Goal: Task Accomplishment & Management: Use online tool/utility

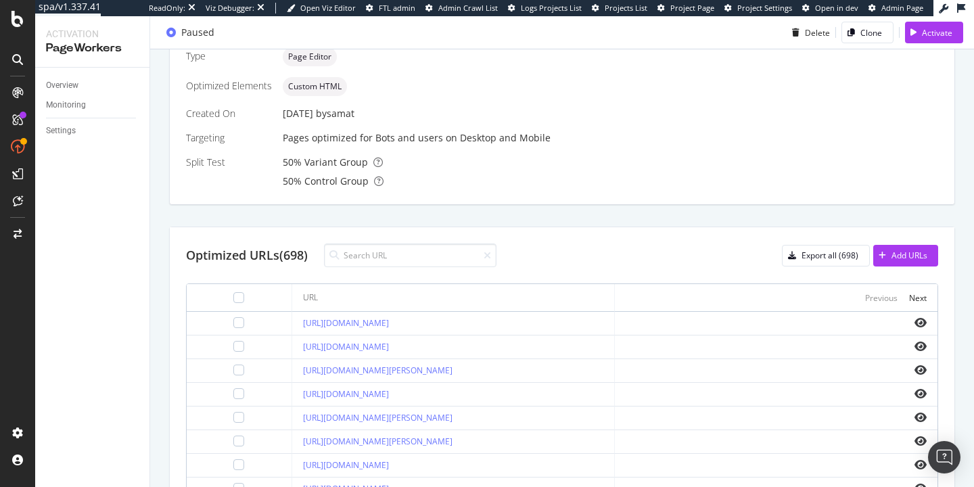
scroll to position [55, 0]
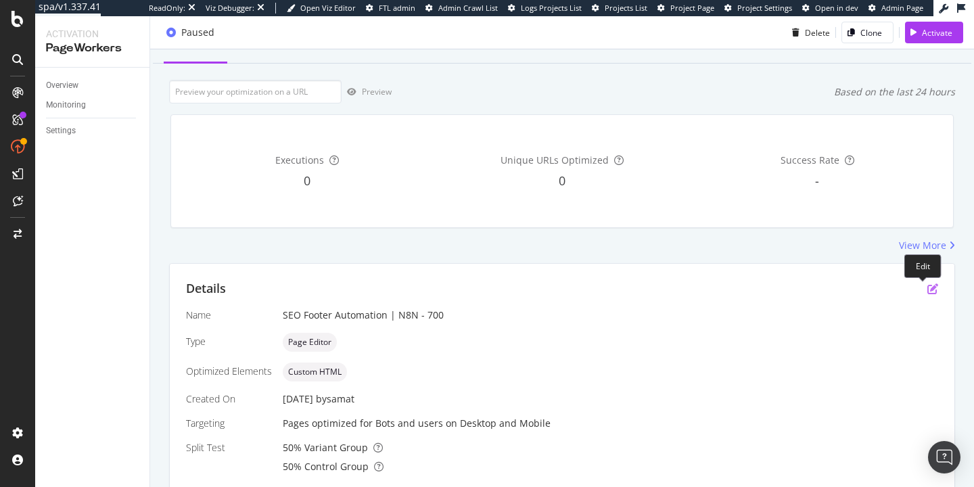
click at [927, 292] on icon "pen-to-square" at bounding box center [932, 288] width 11 height 11
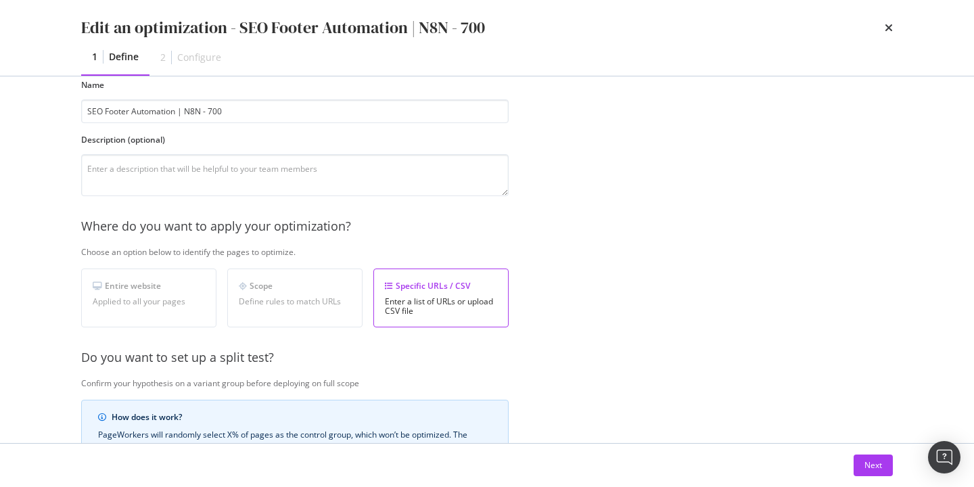
scroll to position [126, 0]
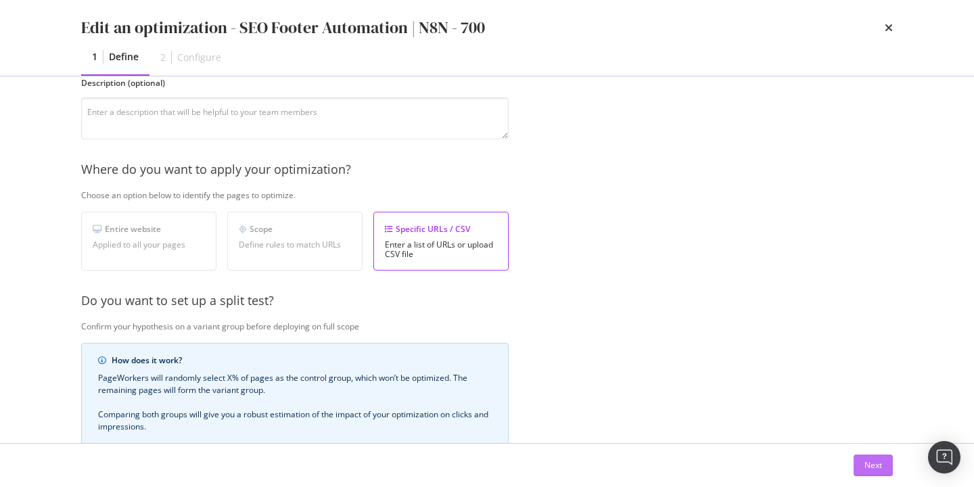
click at [871, 467] on div "Next" at bounding box center [873, 464] width 18 height 11
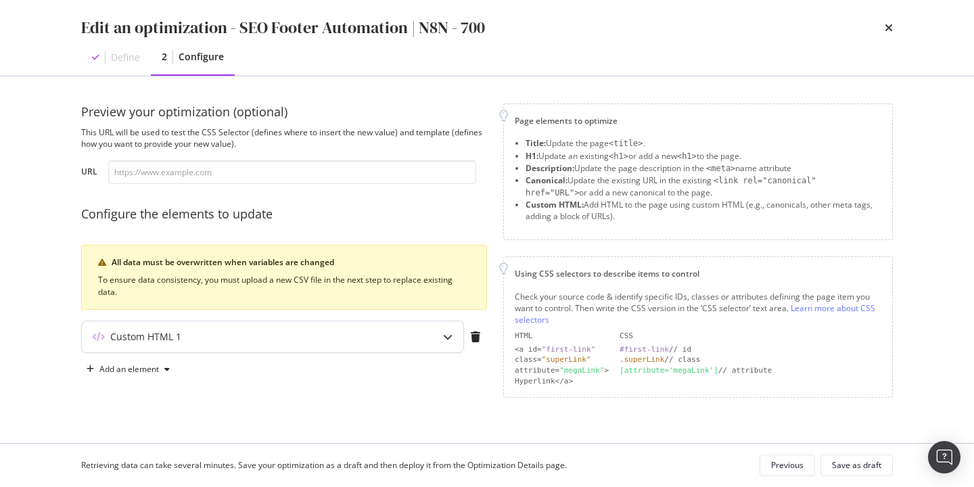
click at [371, 346] on div "Custom HTML 1" at bounding box center [272, 336] width 381 height 31
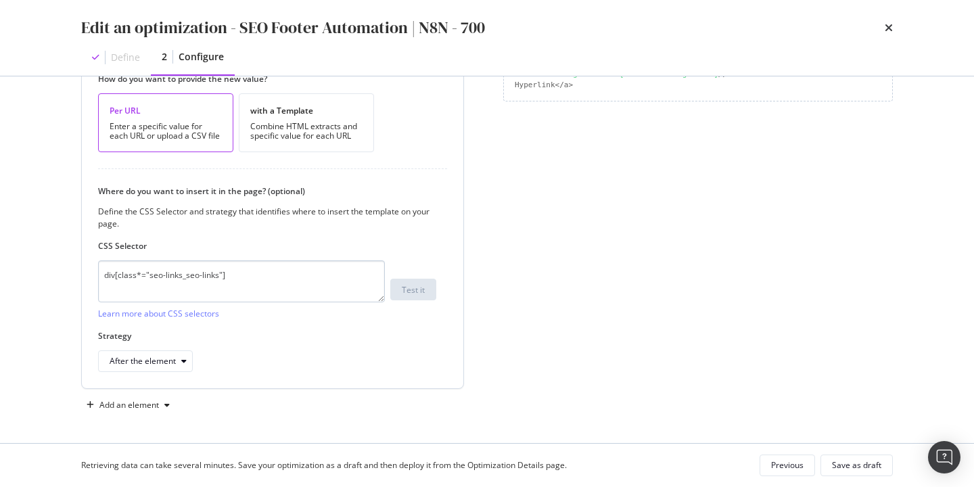
scroll to position [266, 0]
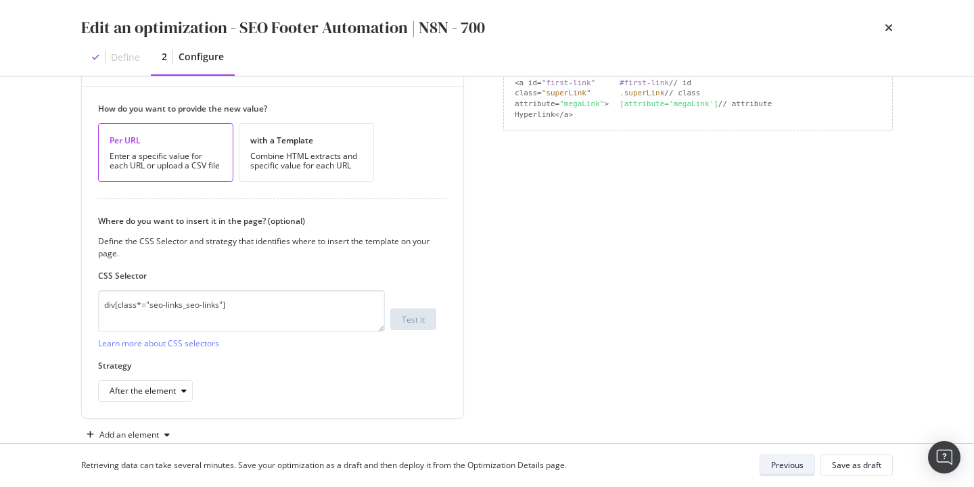
click at [798, 463] on div "Previous" at bounding box center [787, 464] width 32 height 11
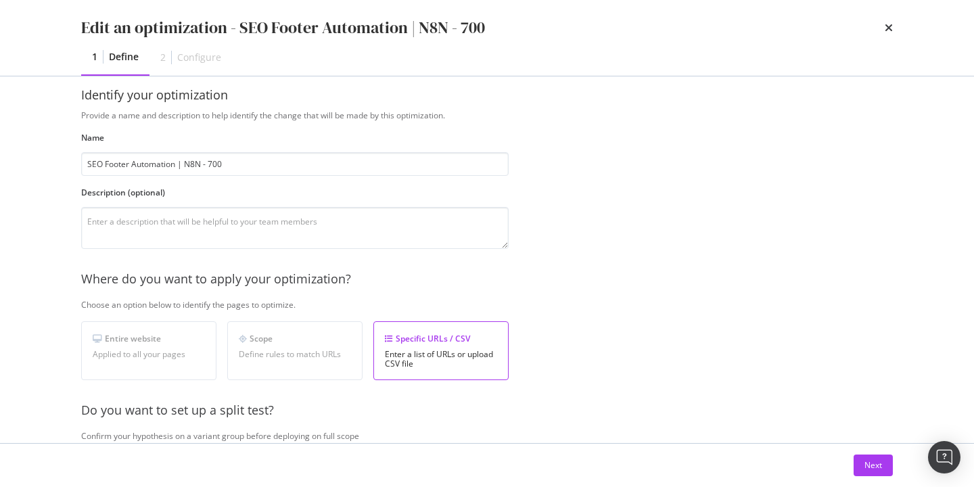
scroll to position [25, 0]
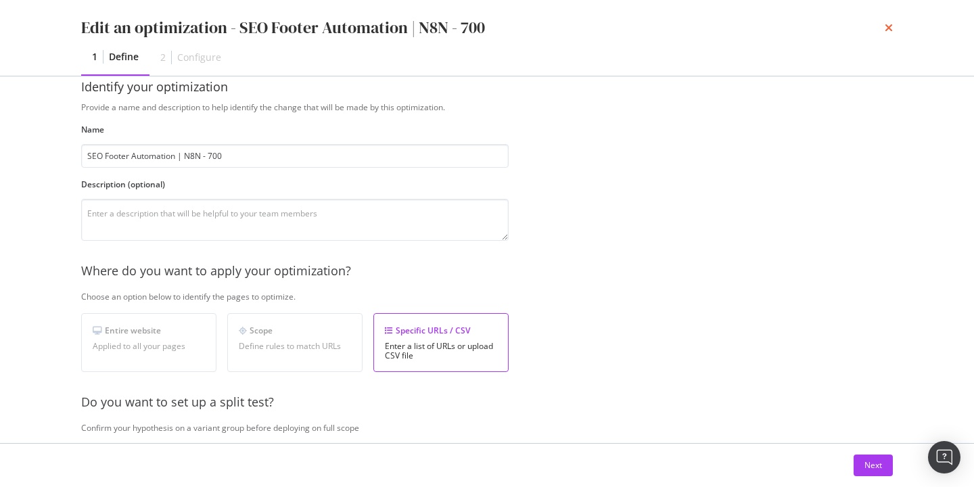
click at [885, 28] on icon "times" at bounding box center [889, 27] width 8 height 11
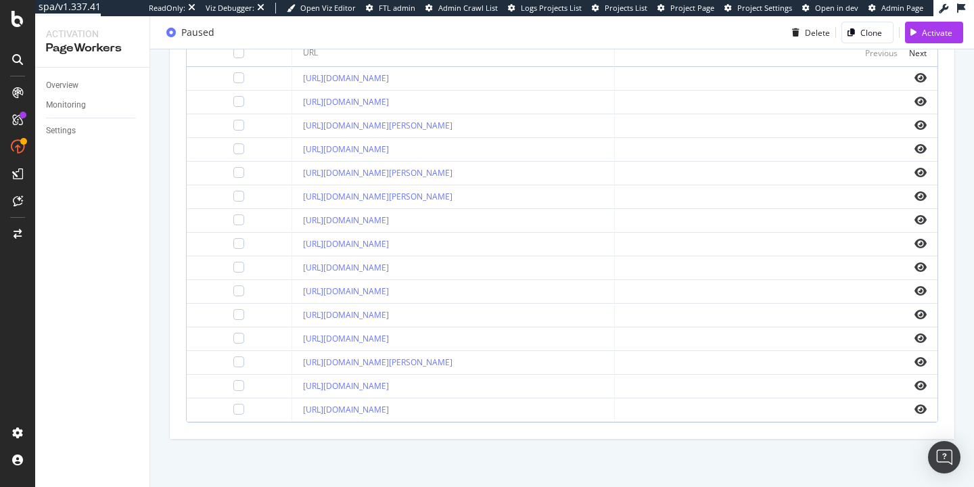
scroll to position [554, 0]
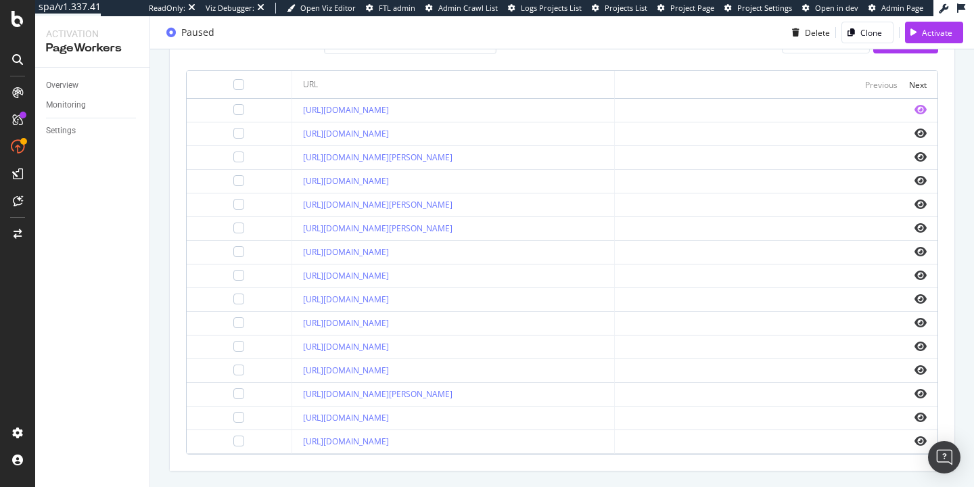
click at [914, 106] on icon "eye" at bounding box center [920, 109] width 12 height 11
click at [233, 110] on div at bounding box center [238, 109] width 11 height 11
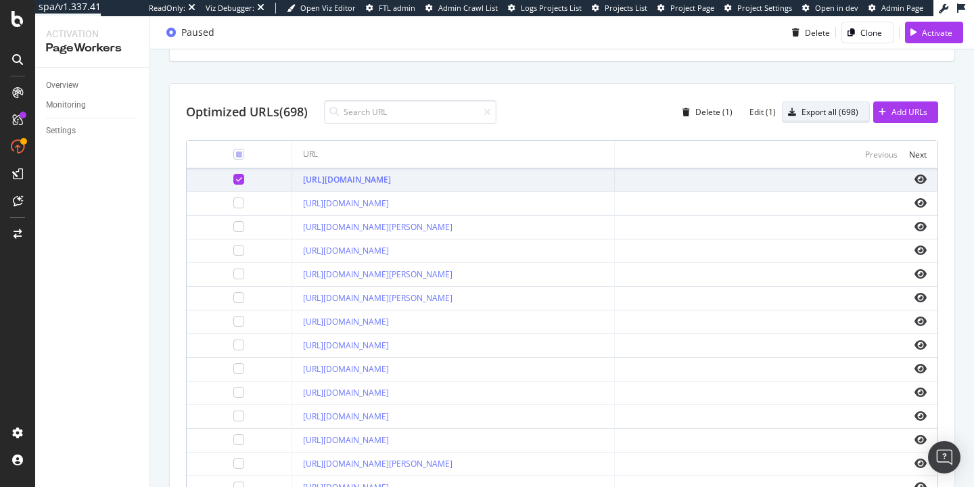
scroll to position [416, 0]
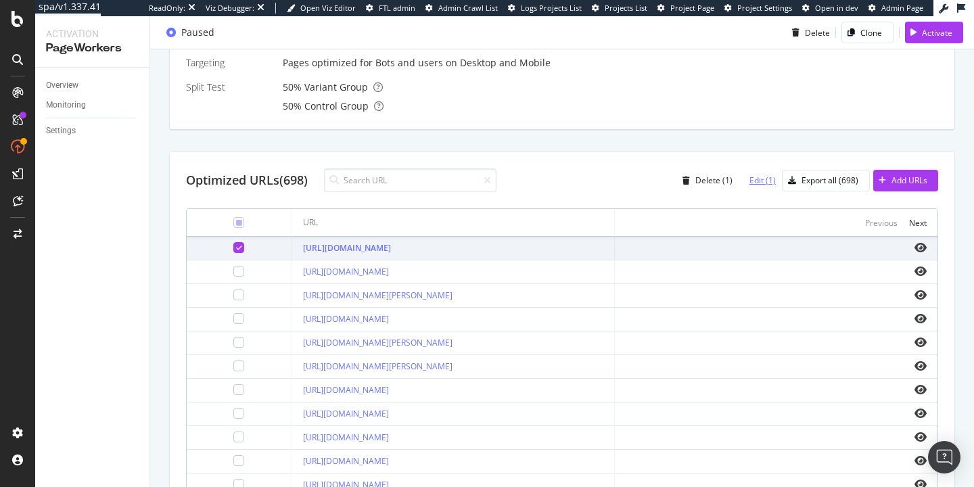
click at [749, 181] on div "Edit (1)" at bounding box center [762, 180] width 26 height 11
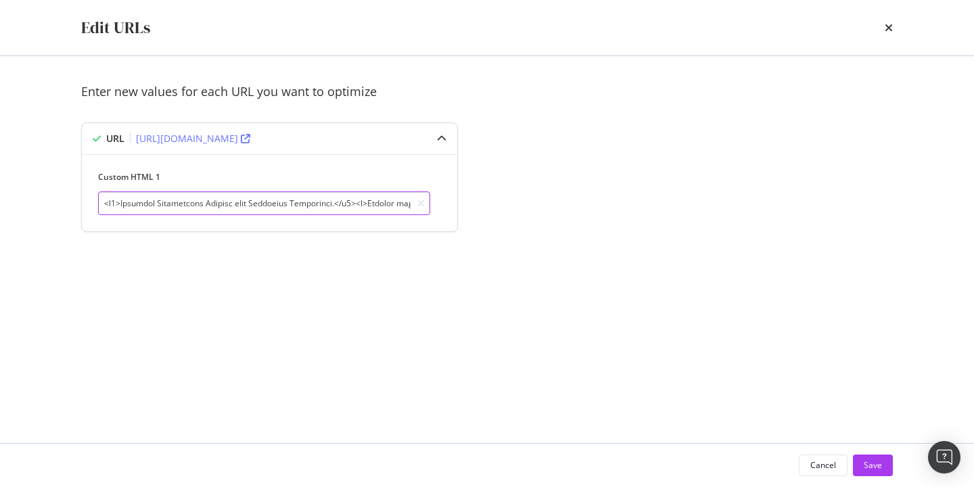
drag, startPoint x: 313, startPoint y: 213, endPoint x: 436, endPoint y: 213, distance: 122.4
click at [436, 213] on div "Custom HTML 1" at bounding box center [269, 193] width 343 height 44
drag, startPoint x: 346, startPoint y: 199, endPoint x: 511, endPoint y: 197, distance: 165.1
click at [511, 197] on div "Enter new values for each URL you want to optimize URL [URL][DOMAIN_NAME] Custo…" at bounding box center [487, 173] width 812 height 181
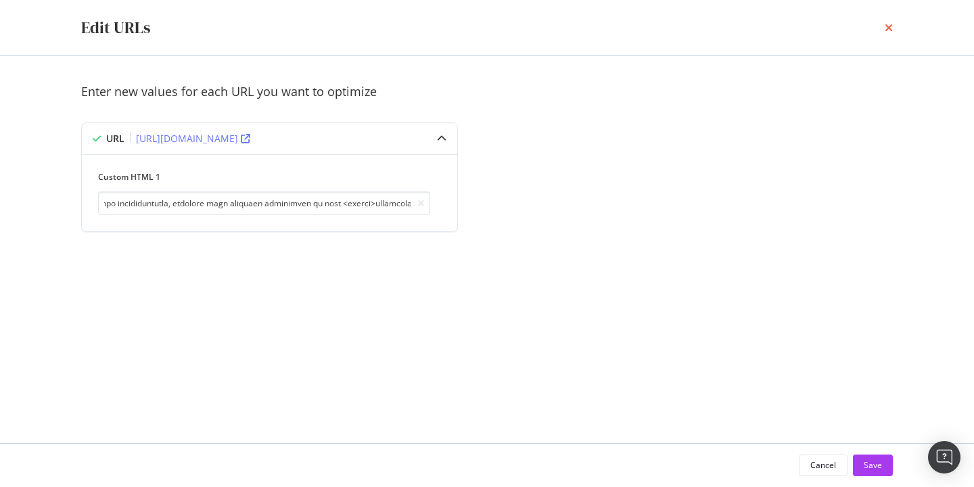
click at [885, 26] on icon "times" at bounding box center [889, 27] width 8 height 11
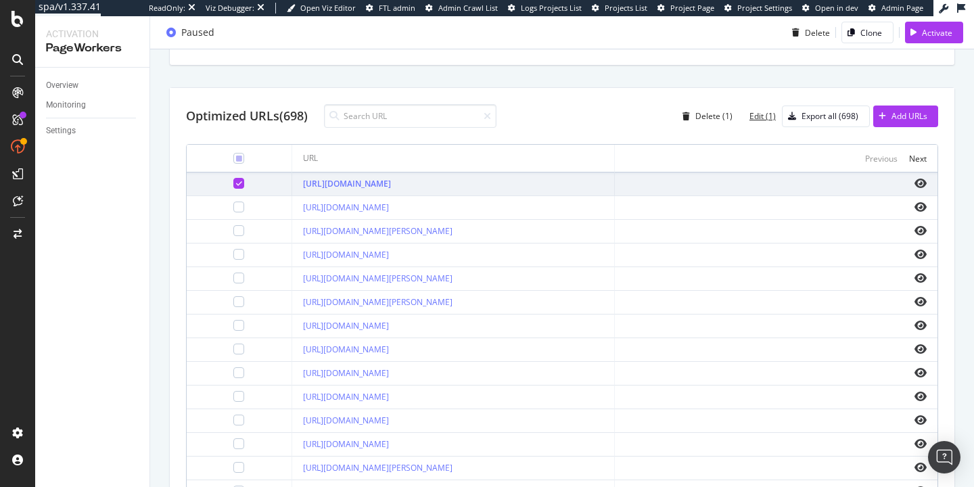
scroll to position [538, 0]
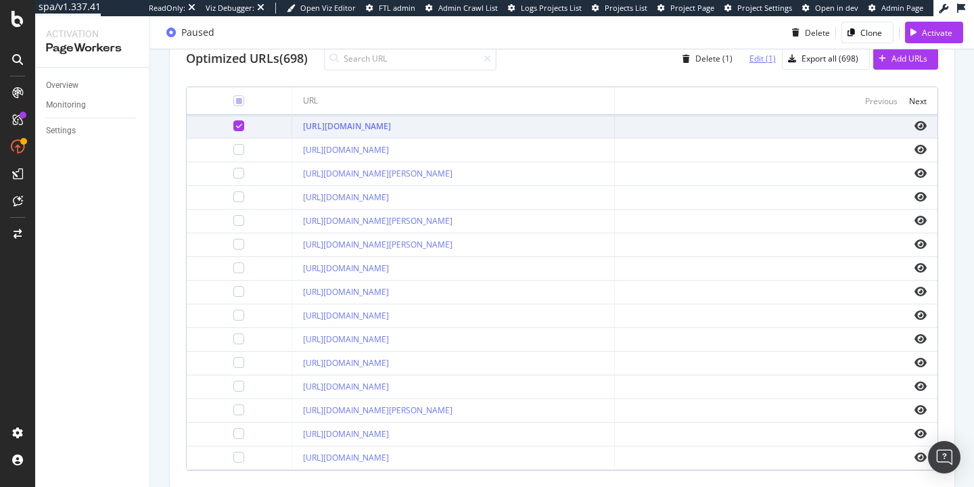
click at [753, 62] on div "Edit (1)" at bounding box center [762, 58] width 26 height 11
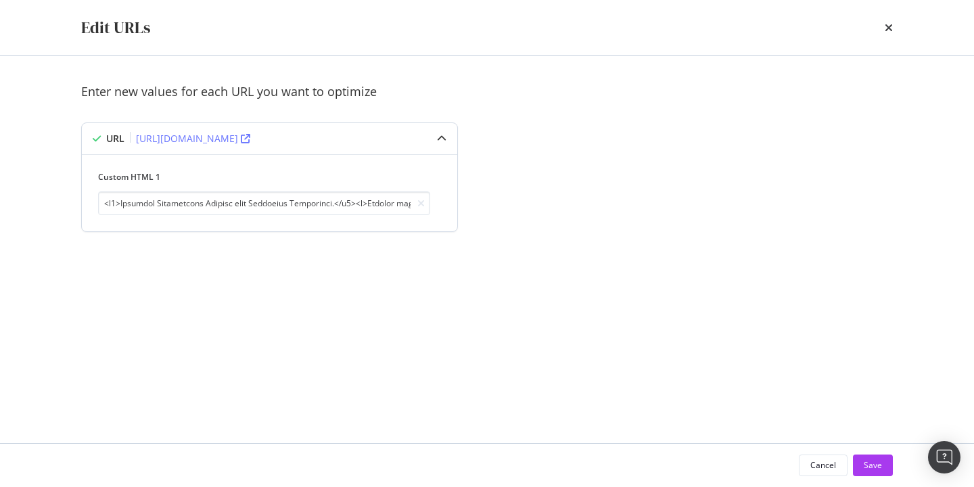
click at [439, 143] on div "modal" at bounding box center [441, 138] width 31 height 31
click at [889, 28] on icon "times" at bounding box center [889, 27] width 8 height 11
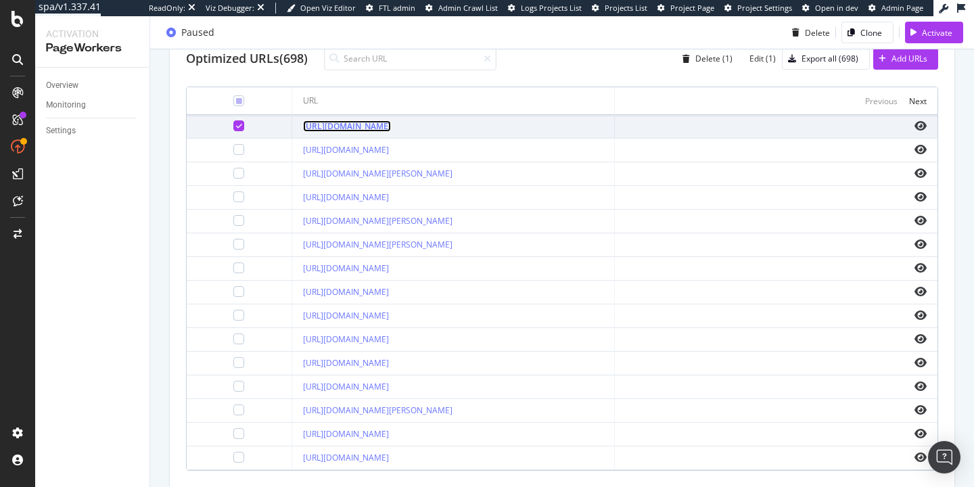
click at [342, 126] on link "[URL][DOMAIN_NAME]" at bounding box center [347, 125] width 88 height 11
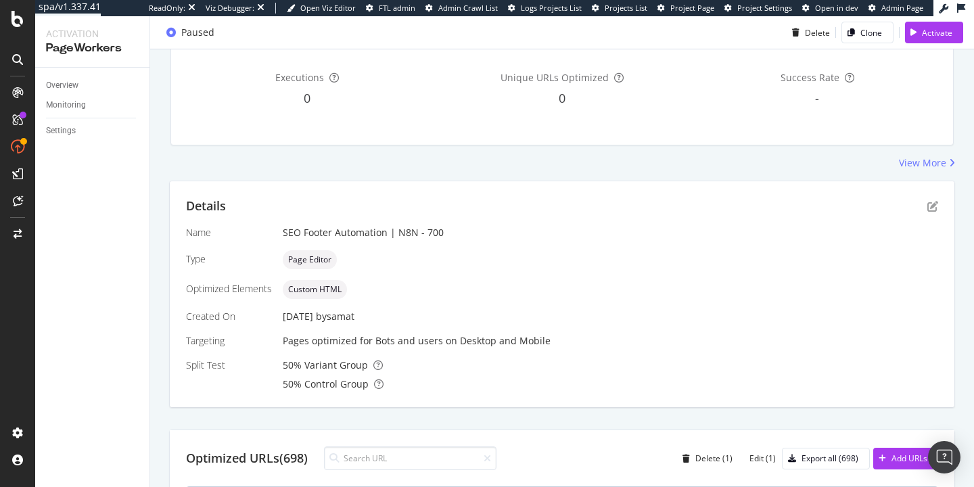
scroll to position [0, 0]
